Goal: Information Seeking & Learning: Learn about a topic

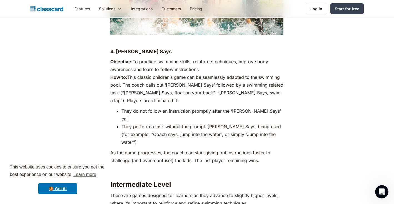
scroll to position [1431, 0]
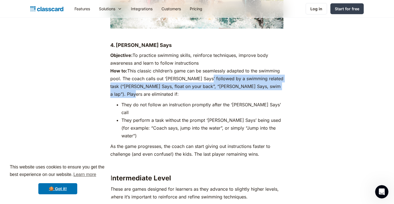
drag, startPoint x: 208, startPoint y: 67, endPoint x: 220, endPoint y: 79, distance: 17.7
click at [220, 79] on p "Objective: To practice swimming skills, reinforce techniques, improve body awar…" at bounding box center [196, 74] width 173 height 47
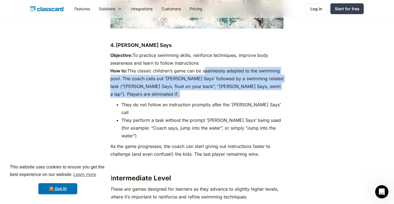
drag, startPoint x: 220, startPoint y: 79, endPoint x: 212, endPoint y: 59, distance: 21.7
click at [213, 59] on p "Objective: To practice swimming skills, reinforce techniques, improve body awar…" at bounding box center [196, 74] width 173 height 47
click at [212, 59] on p "Objective: To practice swimming skills, reinforce techniques, improve body awar…" at bounding box center [196, 74] width 173 height 47
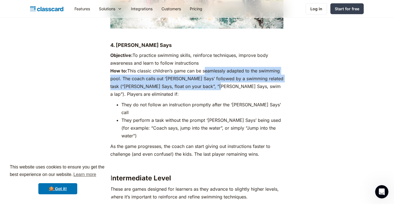
drag, startPoint x: 212, startPoint y: 59, endPoint x: 212, endPoint y: 73, distance: 13.9
click at [212, 74] on p "Objective: To practice swimming skills, reinforce techniques, improve body awar…" at bounding box center [196, 74] width 173 height 47
click at [212, 73] on p "Objective: To practice swimming skills, reinforce techniques, improve body awar…" at bounding box center [196, 74] width 173 height 47
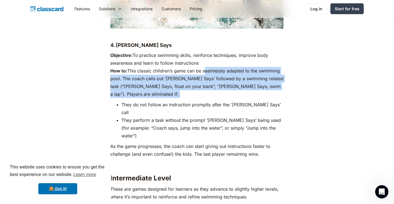
drag, startPoint x: 202, startPoint y: 84, endPoint x: 204, endPoint y: 51, distance: 32.6
click at [204, 51] on p "Objective: To practice swimming skills, reinforce techniques, improve body awar…" at bounding box center [196, 74] width 173 height 47
drag, startPoint x: 192, startPoint y: 79, endPoint x: 192, endPoint y: 56, distance: 23.1
click at [192, 56] on p "Objective: To practice swimming skills, reinforce techniques, improve body awar…" at bounding box center [196, 74] width 173 height 47
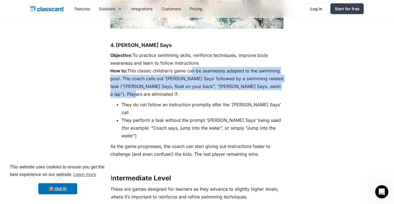
click at [192, 56] on p "Objective: To practice swimming skills, reinforce techniques, improve body awar…" at bounding box center [196, 74] width 173 height 47
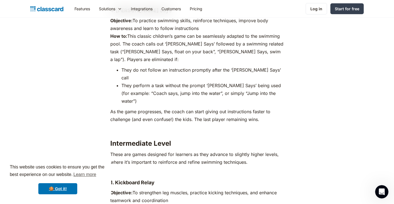
scroll to position [1495, 0]
